Goal: Transaction & Acquisition: Purchase product/service

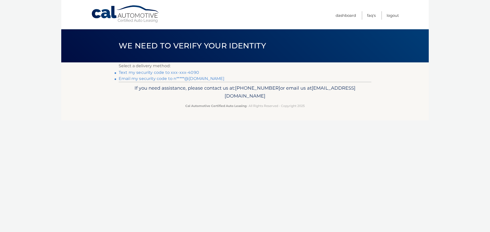
click at [141, 74] on link "Text my security code to xxx-xxx-4090" at bounding box center [159, 72] width 80 height 5
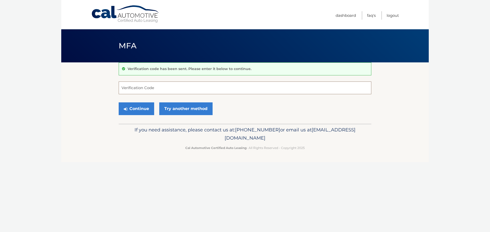
click at [139, 88] on input "Verification Code" at bounding box center [245, 88] width 252 height 13
type input "946568"
click at [126, 107] on icon "submit" at bounding box center [126, 109] width 4 height 4
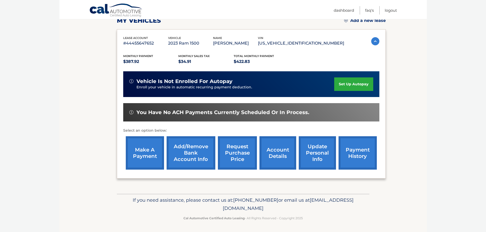
scroll to position [77, 0]
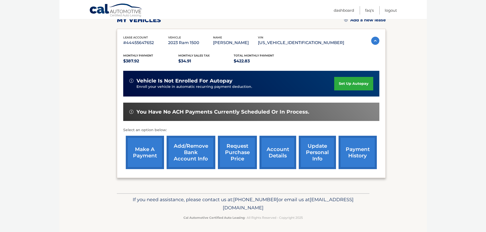
click at [147, 153] on link "make a payment" at bounding box center [145, 152] width 38 height 33
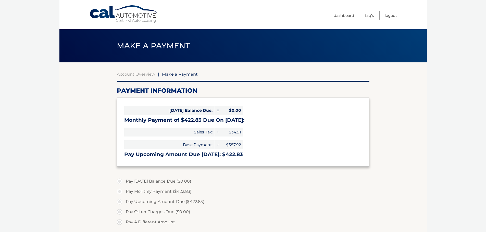
select select "YzNjMWJiOTctY2M1Zi00OGQzLWFmYzUtZTUyYzRjMDU2MTY3"
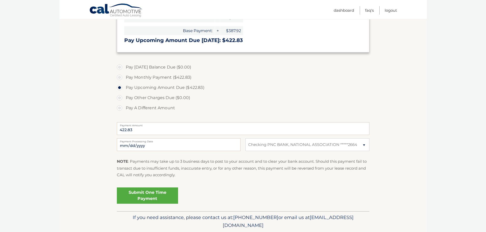
scroll to position [128, 0]
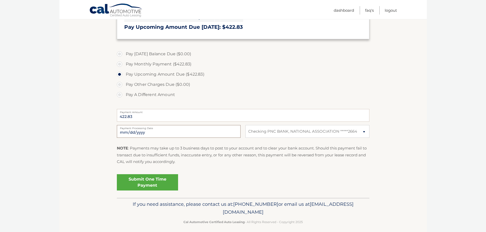
click at [218, 131] on input "2025-10-09" at bounding box center [179, 131] width 124 height 13
type input "2025-10-15"
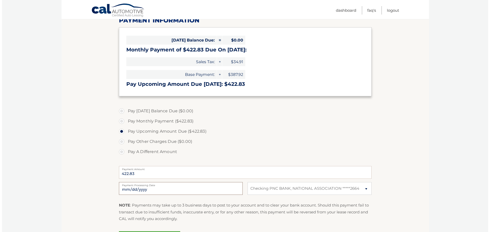
scroll to position [132, 0]
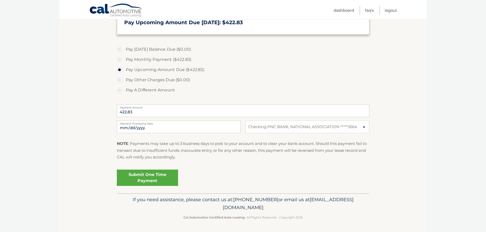
click at [168, 180] on link "Submit One Time Payment" at bounding box center [147, 178] width 61 height 16
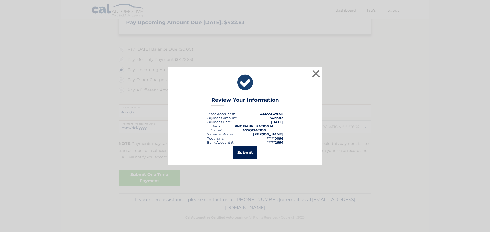
click at [248, 152] on button "Submit" at bounding box center [245, 153] width 24 height 12
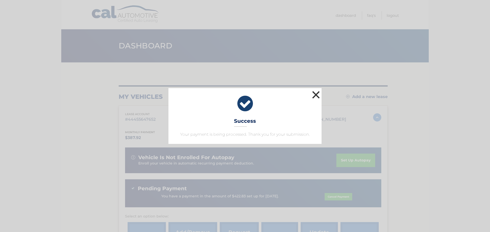
click at [315, 94] on button "×" at bounding box center [316, 95] width 10 height 10
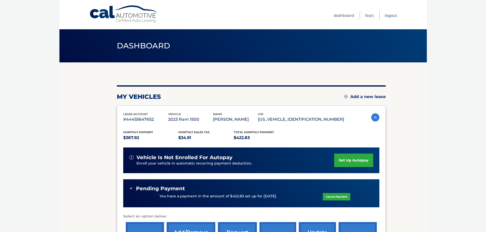
click at [392, 14] on link "Logout" at bounding box center [391, 15] width 12 height 8
